Goal: Task Accomplishment & Management: Manage account settings

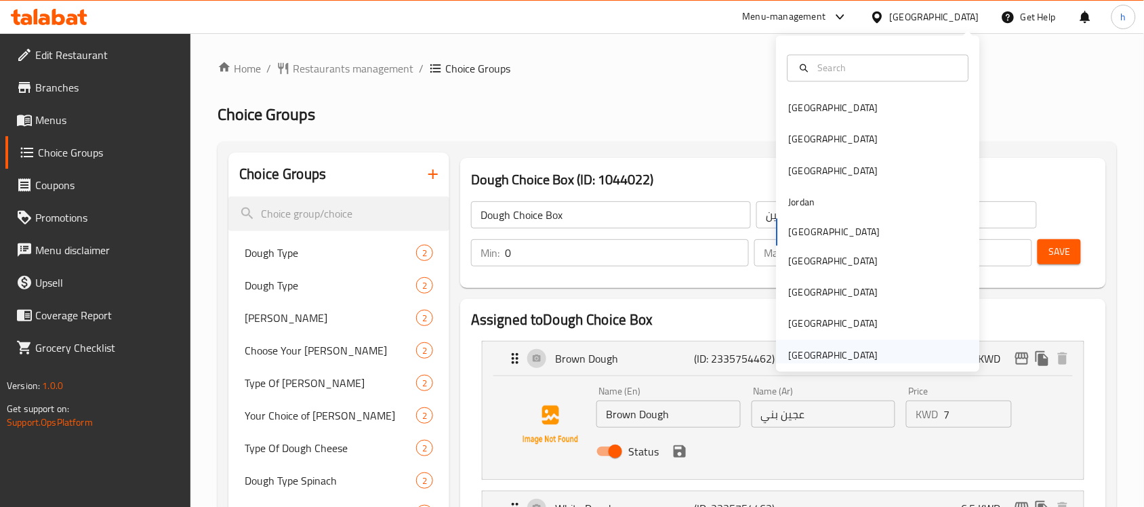
click at [840, 351] on div "[GEOGRAPHIC_DATA]" at bounding box center [833, 355] width 89 height 15
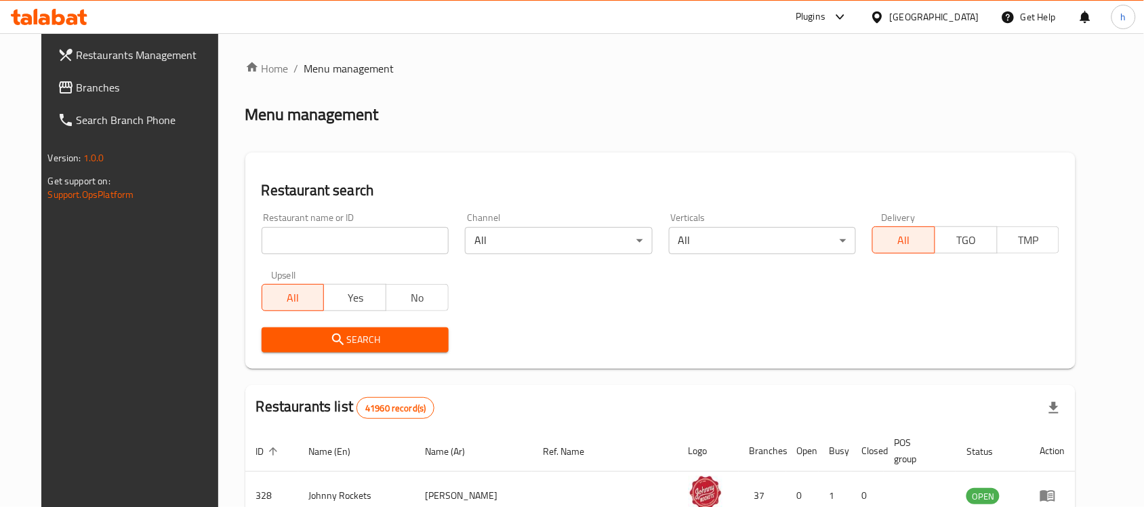
click at [93, 88] on span "Branches" at bounding box center [149, 87] width 145 height 16
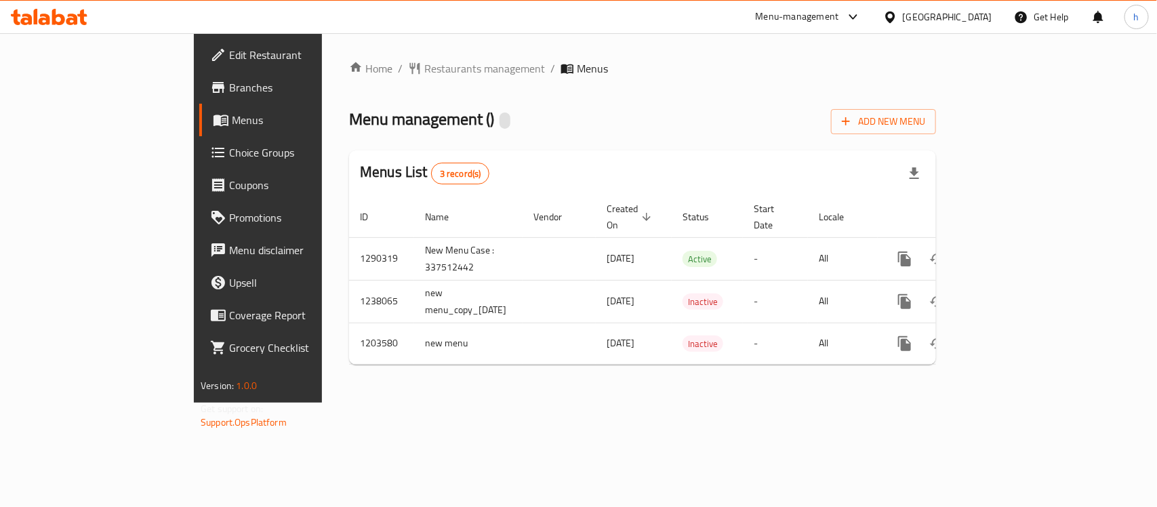
click at [229, 146] on span "Choice Groups" at bounding box center [302, 152] width 147 height 16
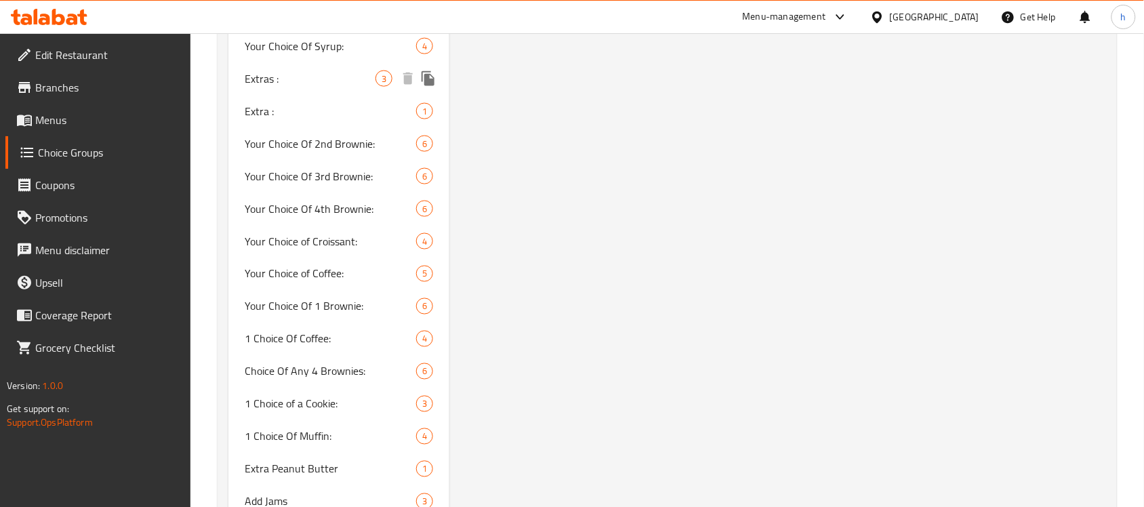
scroll to position [5082, 0]
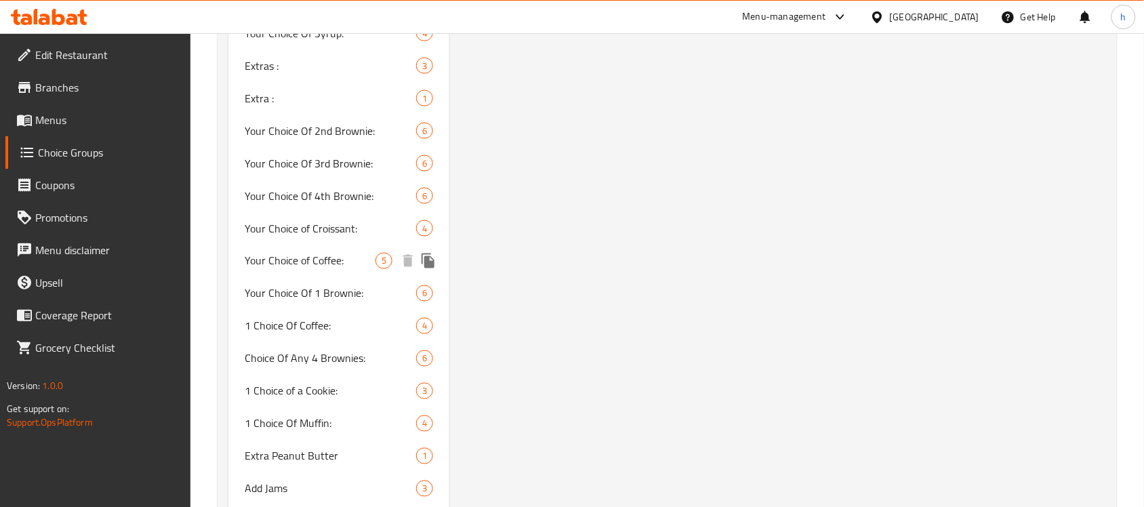
click at [326, 253] on span "Your Choice of Coffee:" at bounding box center [310, 261] width 131 height 16
type input "Your Choice of Coffee:"
type input "اختيارك من القهوه:"
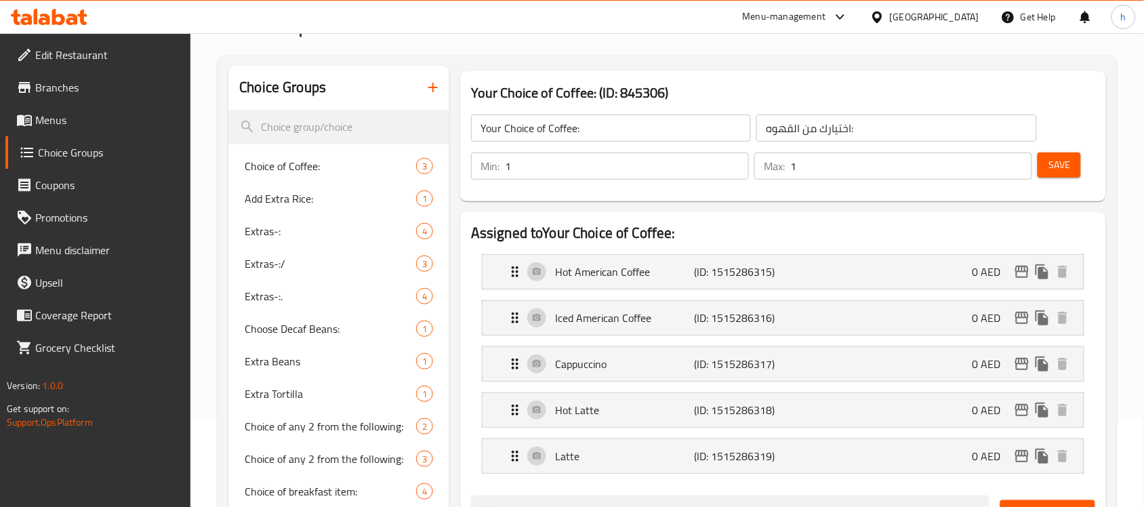
scroll to position [85, 0]
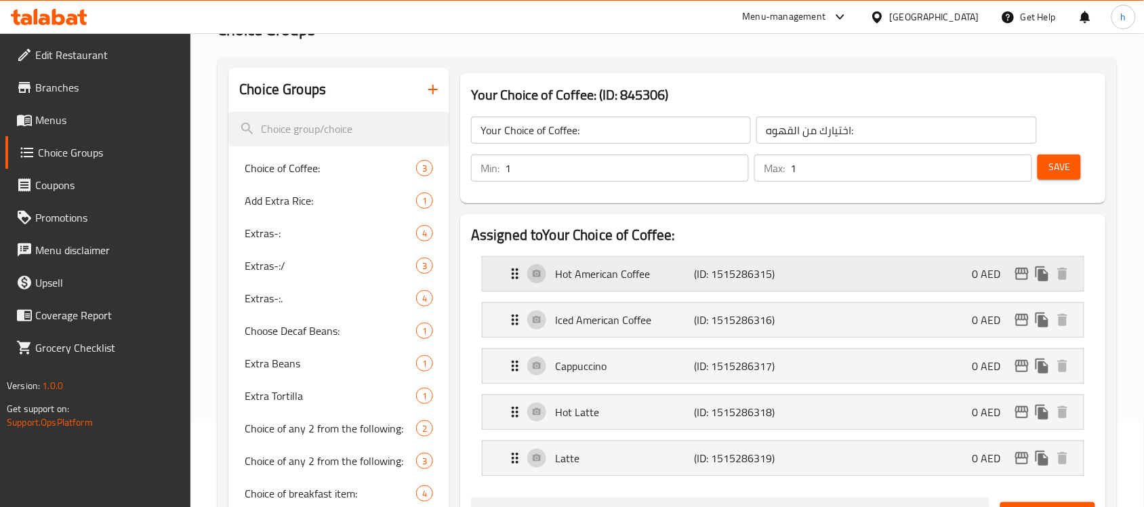
click at [518, 275] on icon "Expand" at bounding box center [515, 274] width 16 height 16
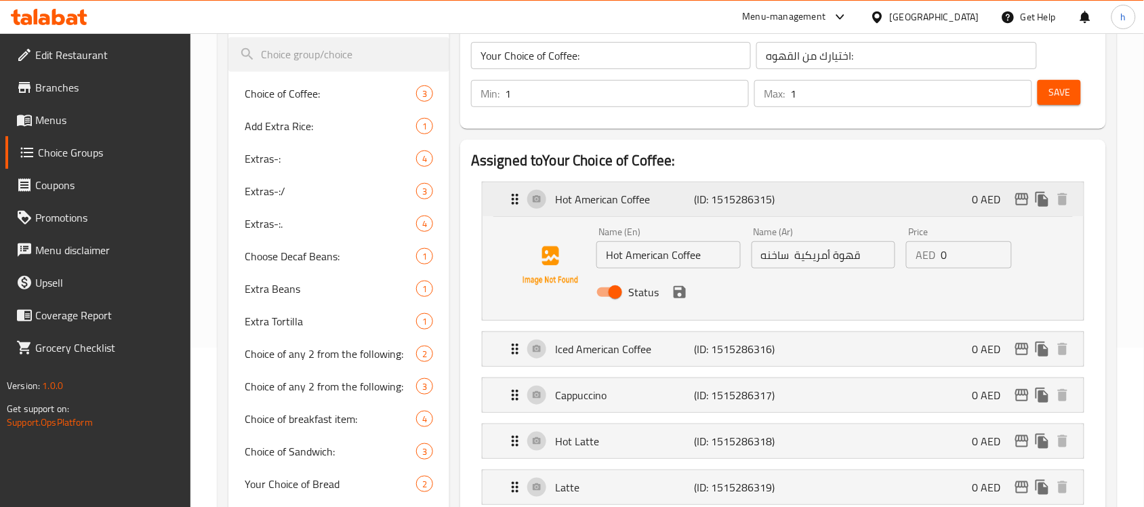
scroll to position [169, 0]
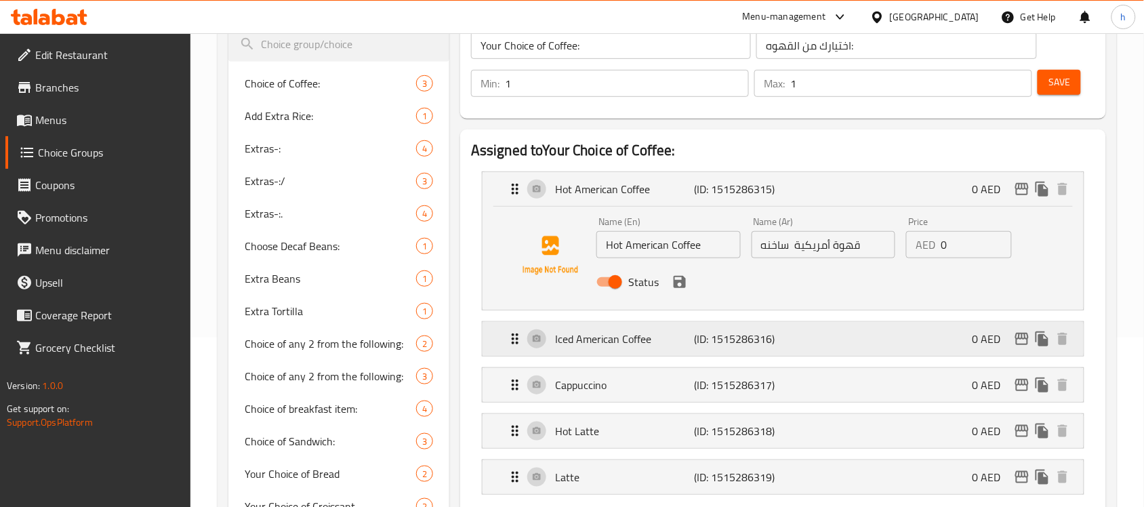
click at [505, 339] on div "Iced American Coffee (ID: 1515286316) 0 AED" at bounding box center [782, 339] width 601 height 34
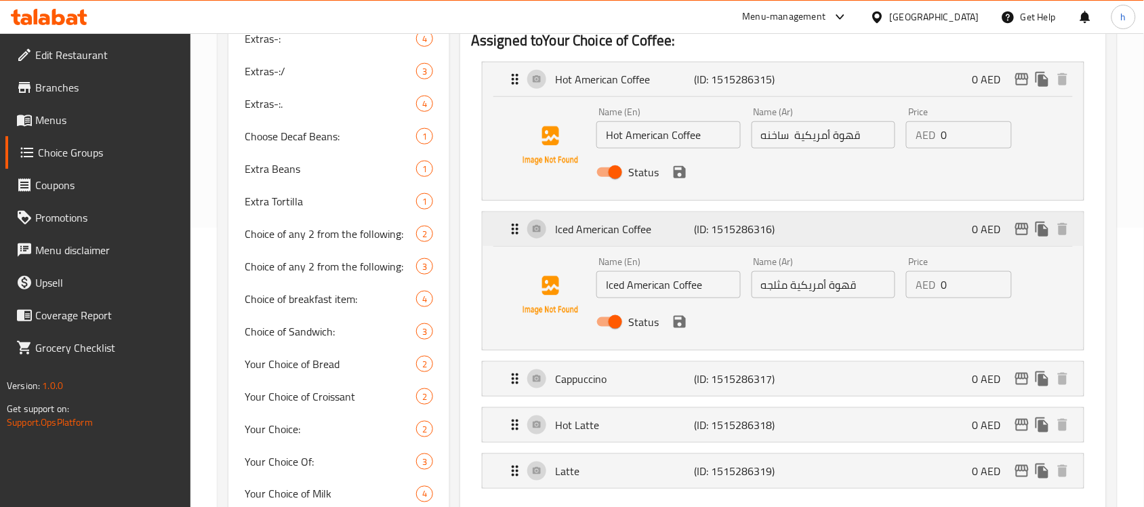
scroll to position [339, 0]
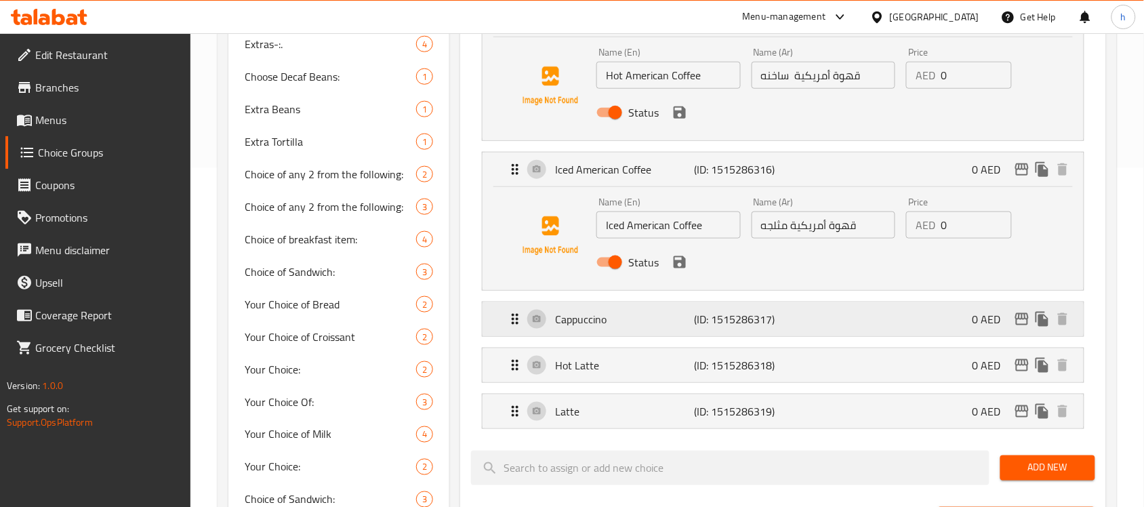
click at [518, 318] on icon "Expand" at bounding box center [515, 319] width 16 height 16
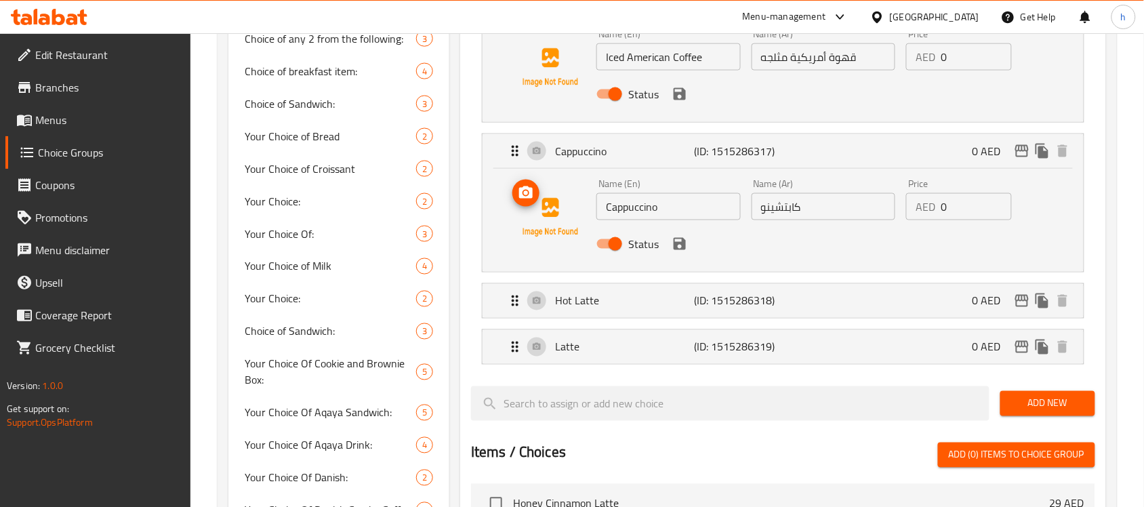
scroll to position [508, 0]
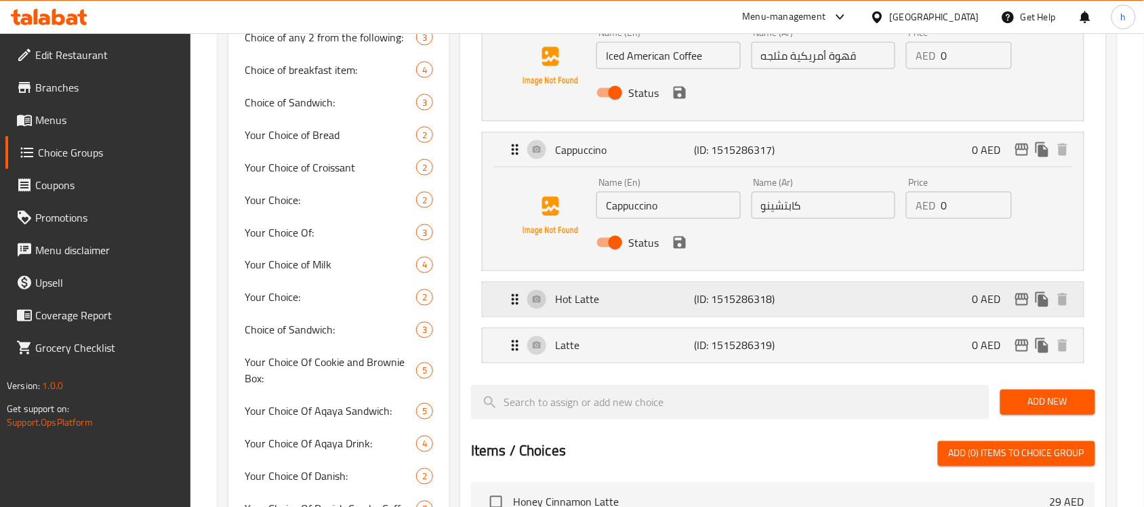
click at [512, 302] on icon "Expand" at bounding box center [515, 299] width 16 height 16
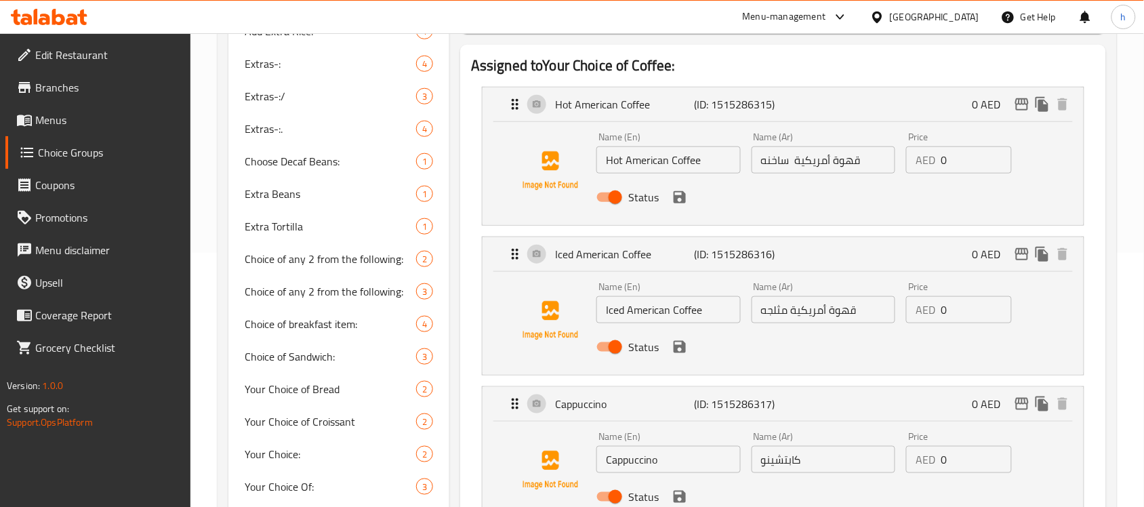
scroll to position [85, 0]
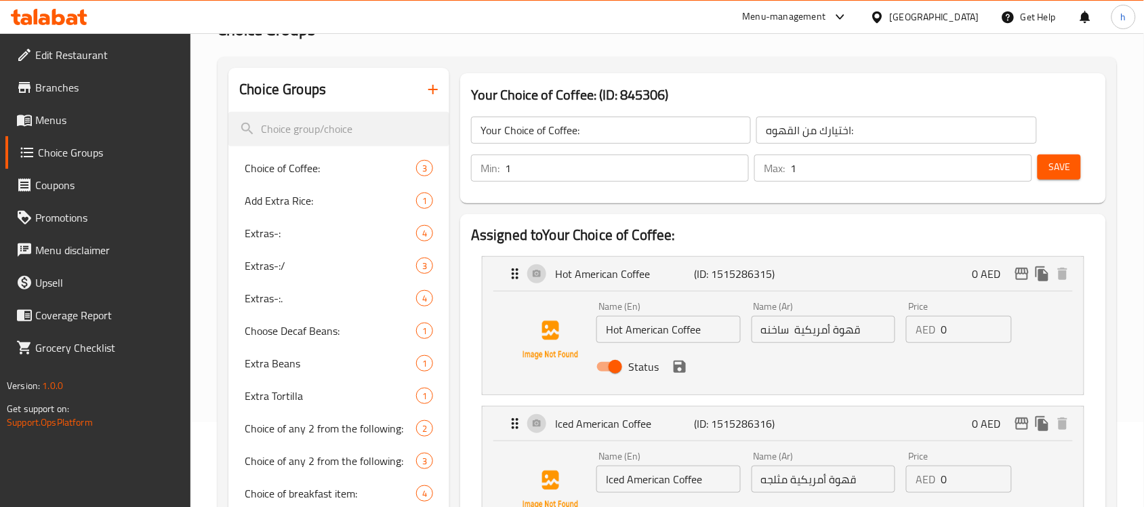
click at [953, 1] on div "[GEOGRAPHIC_DATA]" at bounding box center [924, 17] width 131 height 33
click at [952, 22] on div "[GEOGRAPHIC_DATA]" at bounding box center [934, 16] width 89 height 15
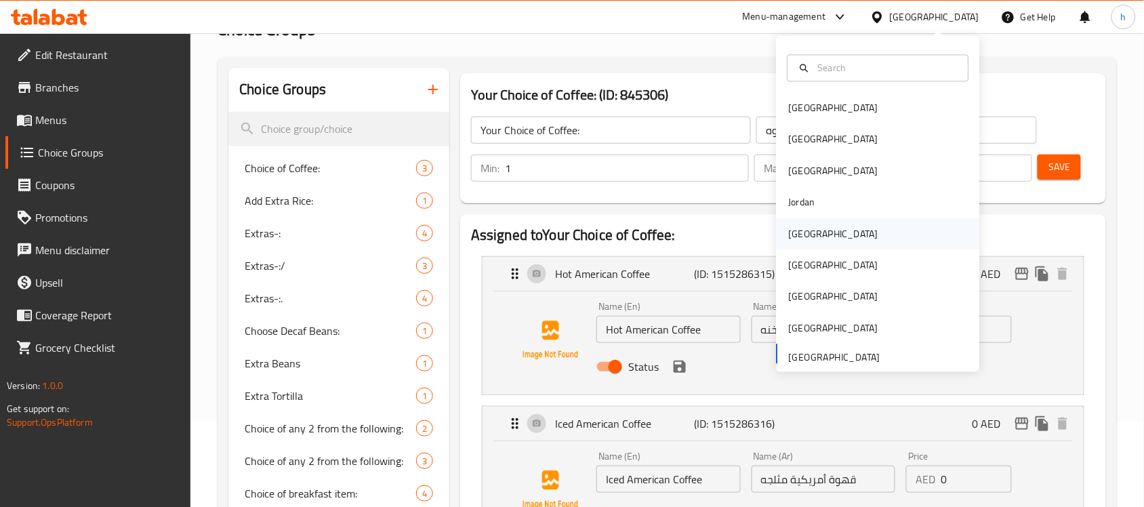
click at [789, 231] on div "[GEOGRAPHIC_DATA]" at bounding box center [833, 233] width 89 height 15
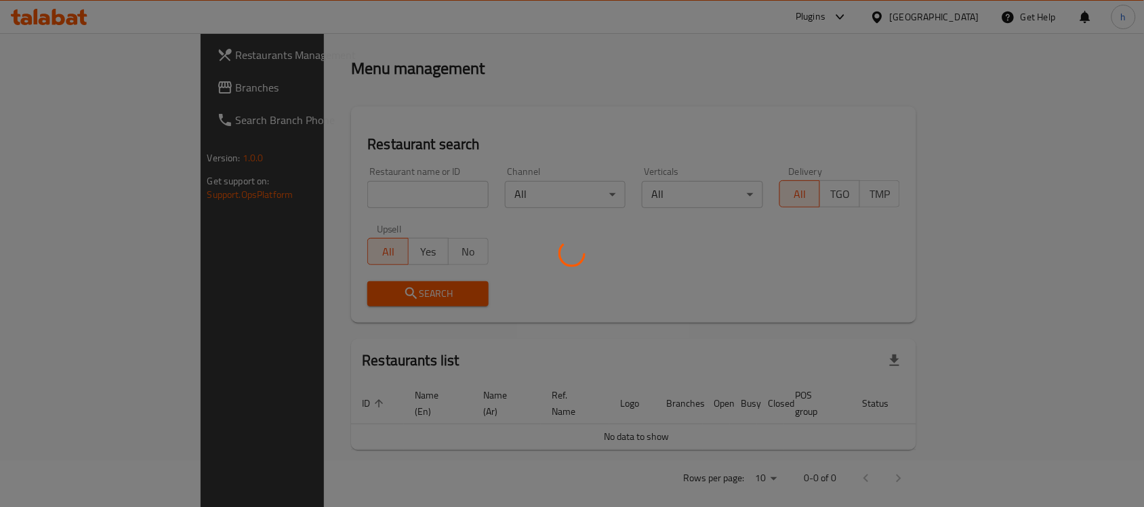
scroll to position [85, 0]
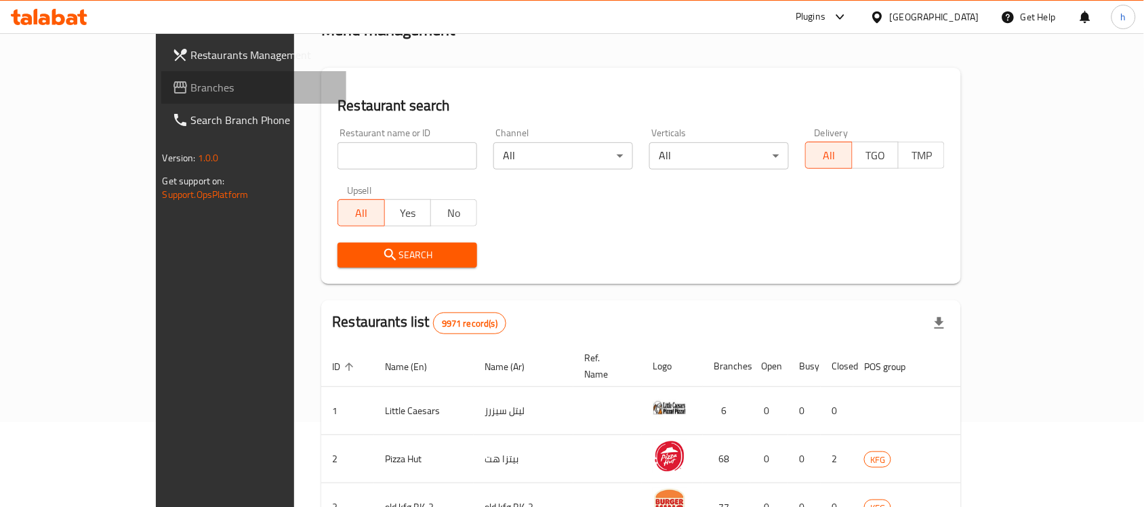
click at [191, 83] on span "Branches" at bounding box center [263, 87] width 145 height 16
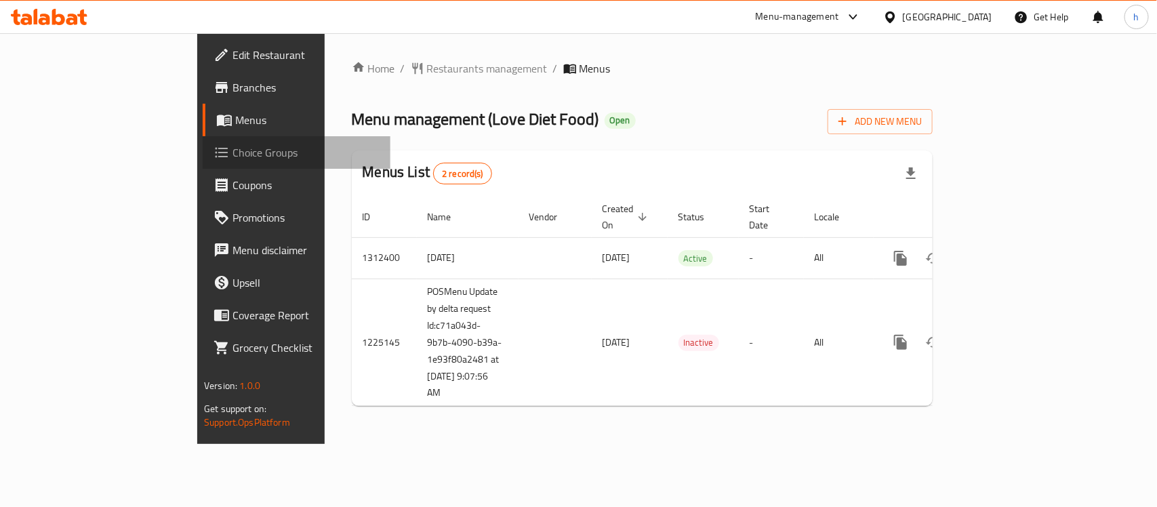
click at [232, 149] on span "Choice Groups" at bounding box center [305, 152] width 147 height 16
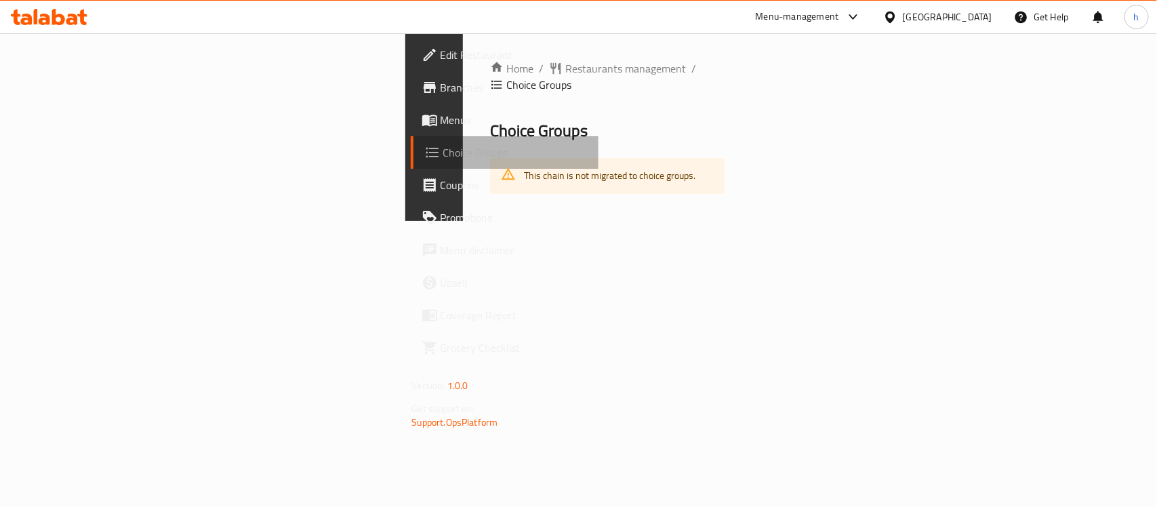
click at [443, 150] on span "Choice Groups" at bounding box center [515, 152] width 144 height 16
